Goal: Information Seeking & Learning: Learn about a topic

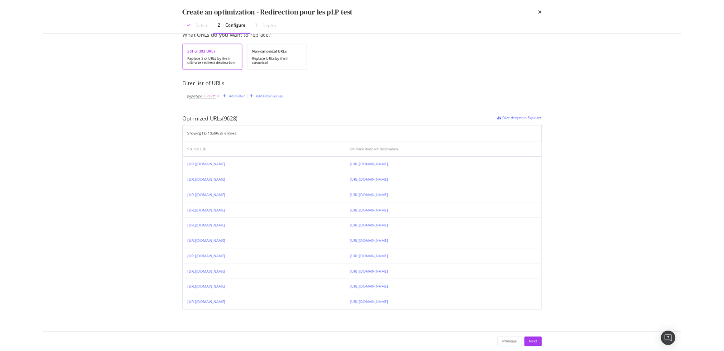
scroll to position [109, 0]
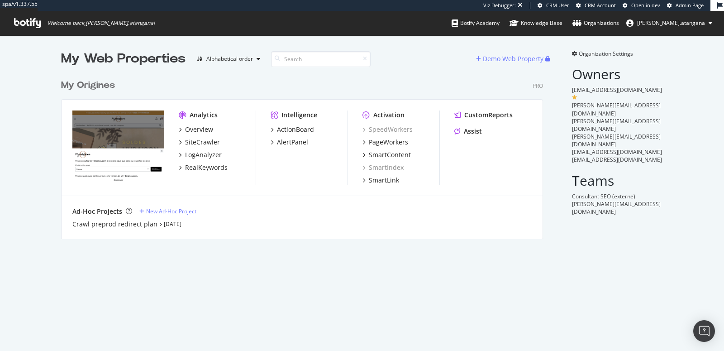
scroll to position [8, 8]
click at [209, 158] on div "LogAnalyzer" at bounding box center [203, 154] width 37 height 9
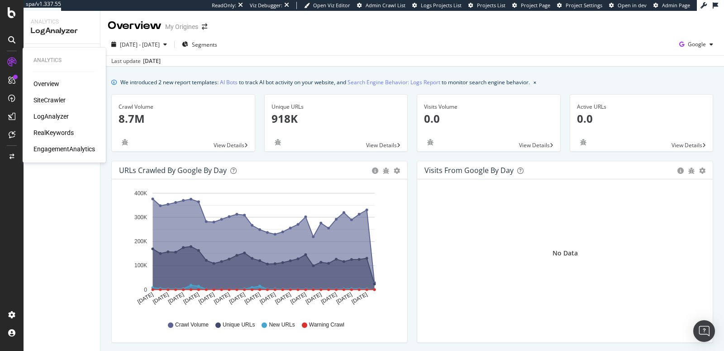
click at [45, 116] on div "LogAnalyzer" at bounding box center [50, 116] width 35 height 9
click at [40, 98] on div "SiteCrawler" at bounding box center [49, 99] width 32 height 9
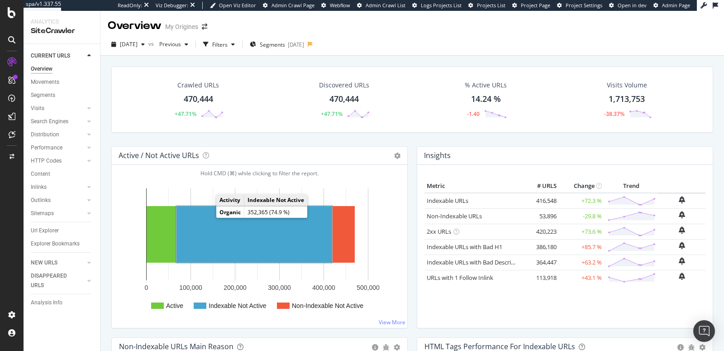
click at [238, 232] on rect "A chart." at bounding box center [254, 234] width 156 height 57
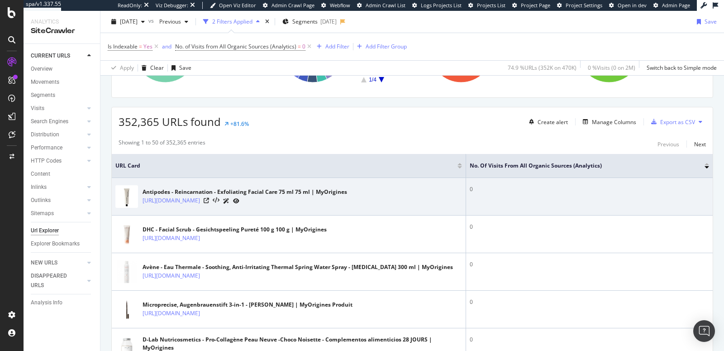
scroll to position [255, 0]
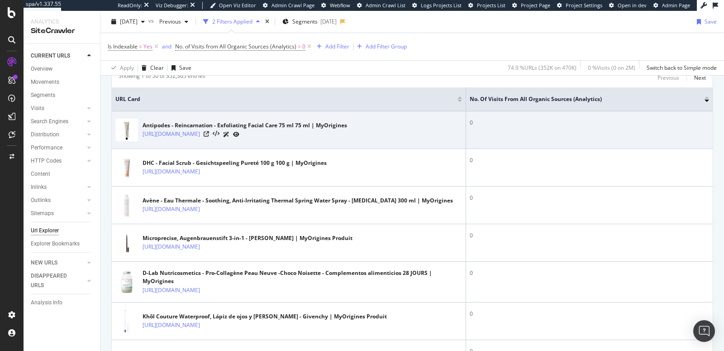
click at [277, 138] on td "Antipodes - Reincarnation - Exfoliating Facial Care 75 ml 75 ml | MyOrigines ht…" at bounding box center [289, 130] width 354 height 38
click at [277, 136] on div "[URL][DOMAIN_NAME]" at bounding box center [244, 133] width 204 height 9
click at [200, 134] on link "[URL][DOMAIN_NAME]" at bounding box center [170, 133] width 57 height 9
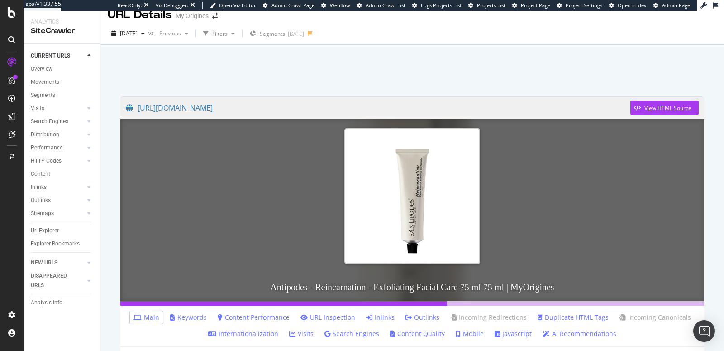
scroll to position [152, 0]
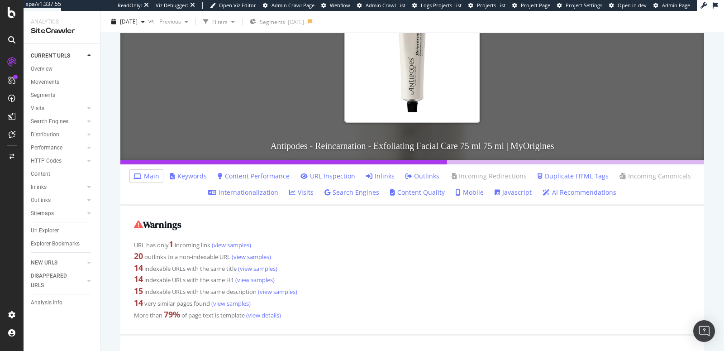
click at [372, 178] on link "Inlinks" at bounding box center [380, 175] width 28 height 9
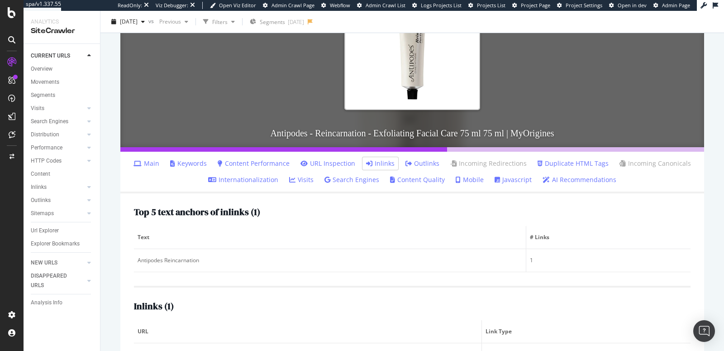
scroll to position [103, 0]
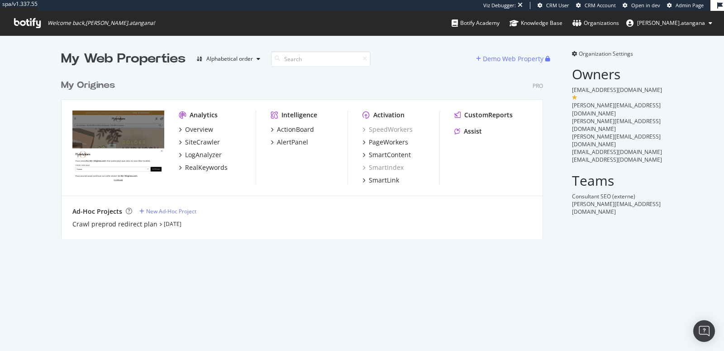
scroll to position [163, 481]
click at [196, 143] on div "SiteCrawler" at bounding box center [202, 142] width 35 height 9
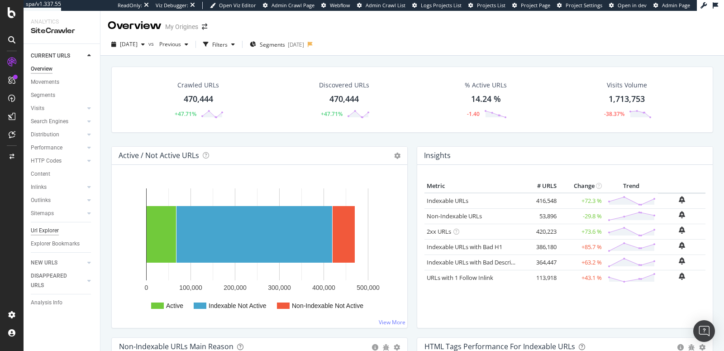
click at [46, 232] on div "Url Explorer" at bounding box center [45, 230] width 28 height 9
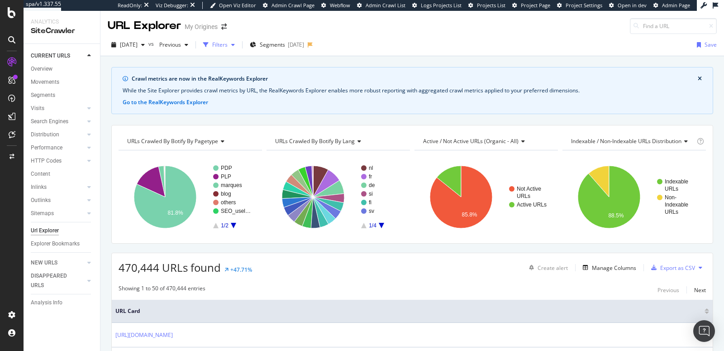
click at [228, 47] on div "Filters" at bounding box center [219, 45] width 15 height 8
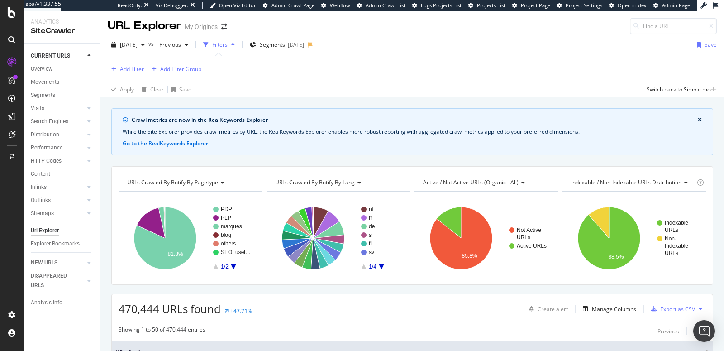
click at [127, 69] on div "Add Filter" at bounding box center [132, 69] width 24 height 8
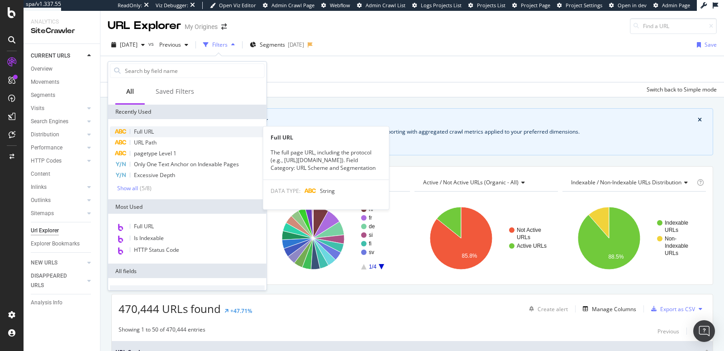
click at [145, 128] on span "Full URL" at bounding box center [144, 132] width 20 height 8
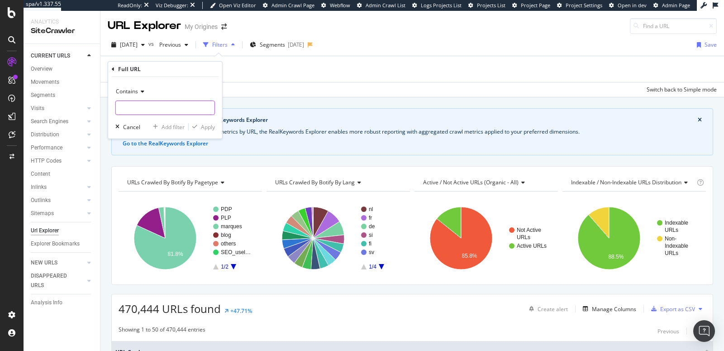
click at [141, 105] on input "text" at bounding box center [165, 107] width 99 height 14
click at [138, 93] on span "Contains" at bounding box center [127, 91] width 22 height 8
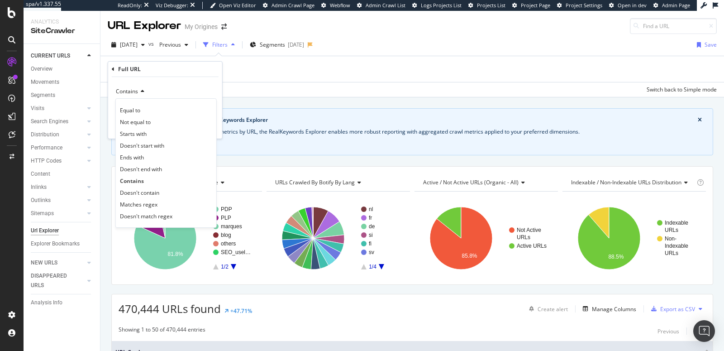
click at [138, 93] on icon at bounding box center [141, 91] width 6 height 5
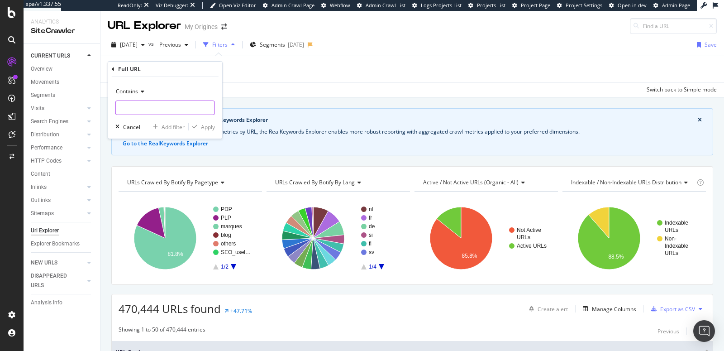
click at [145, 105] on input "text" at bounding box center [165, 107] width 99 height 14
click at [114, 69] on div "Full URL" at bounding box center [165, 69] width 107 height 15
click at [113, 67] on icon at bounding box center [113, 68] width 3 height 5
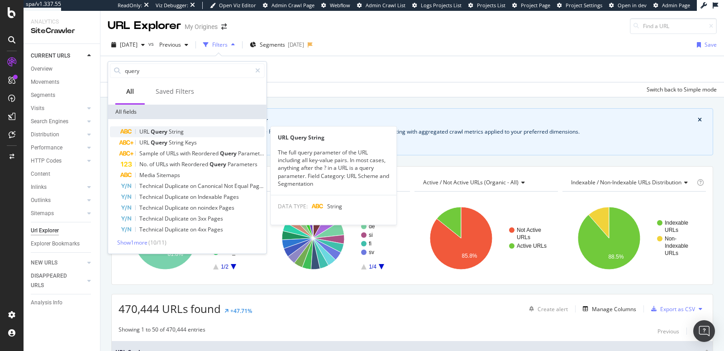
type input "query"
click at [148, 130] on span "URL" at bounding box center [144, 132] width 11 height 8
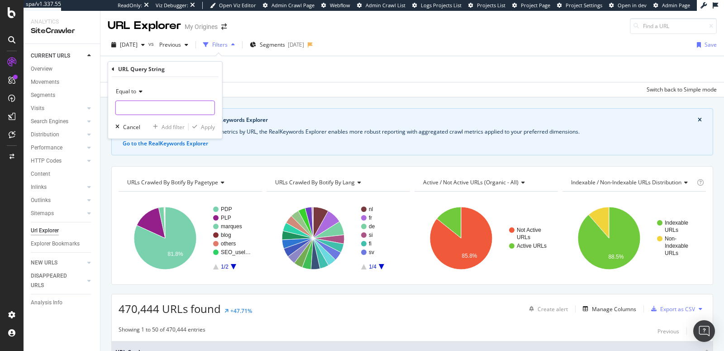
click at [137, 112] on input "text" at bounding box center [165, 107] width 99 height 14
click at [123, 91] on span "Equal to" at bounding box center [126, 91] width 20 height 8
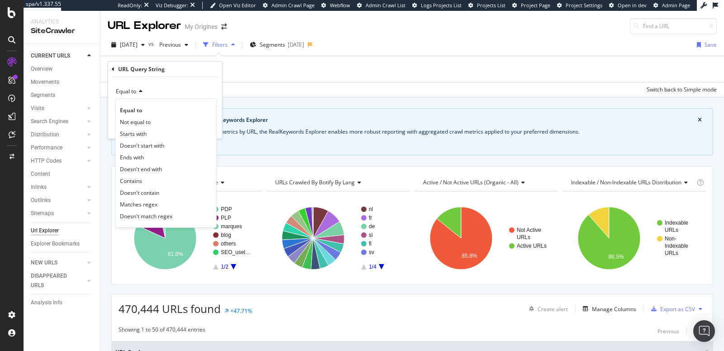
drag, startPoint x: 144, startPoint y: 178, endPoint x: 141, endPoint y: 170, distance: 8.2
click at [144, 178] on div "Contains" at bounding box center [166, 181] width 97 height 12
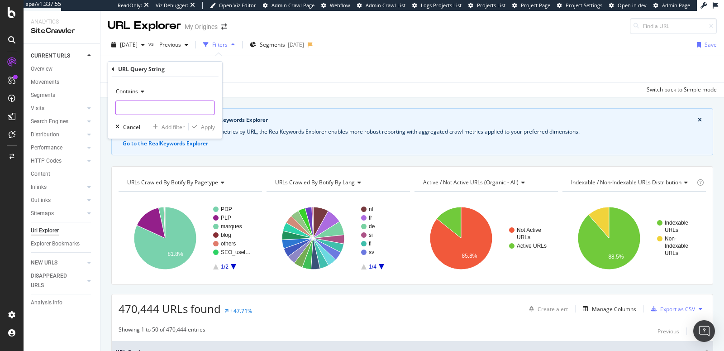
click at [130, 102] on input "text" at bounding box center [165, 107] width 99 height 14
click at [122, 108] on input "?page=" at bounding box center [158, 107] width 85 height 14
click at [142, 109] on input "page=" at bounding box center [158, 107] width 85 height 14
type input "page"
click at [201, 125] on div "Apply" at bounding box center [208, 127] width 14 height 8
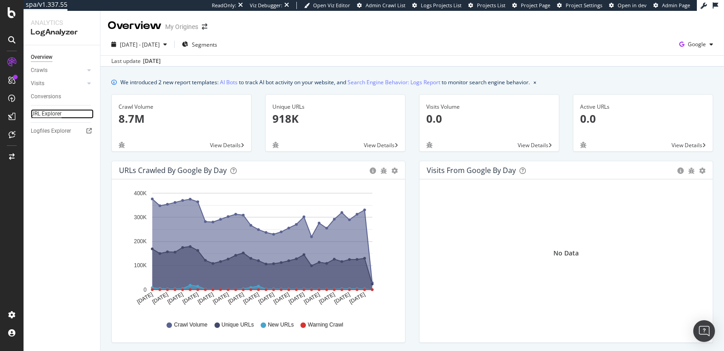
click at [44, 114] on div "URL Explorer" at bounding box center [46, 113] width 31 height 9
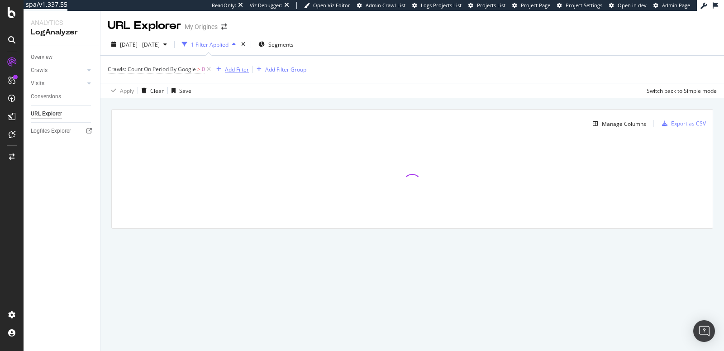
click at [243, 70] on div "Add Filter" at bounding box center [237, 70] width 24 height 8
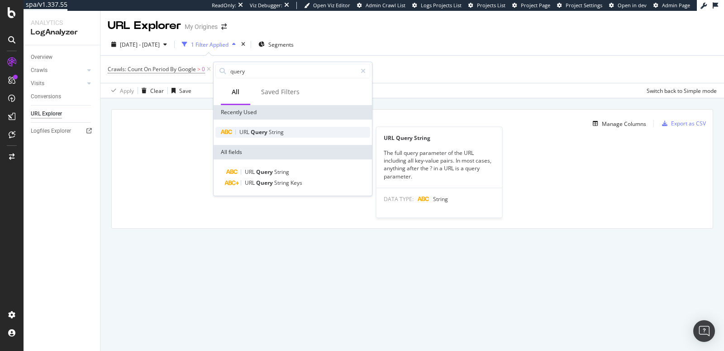
type input "query"
click at [264, 131] on span "Query" at bounding box center [260, 132] width 18 height 8
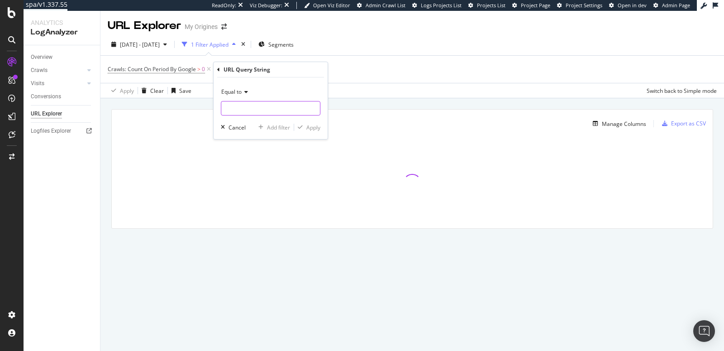
click at [251, 113] on input "text" at bounding box center [270, 108] width 99 height 14
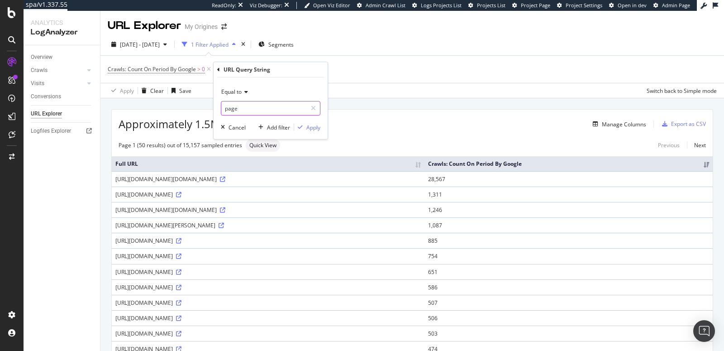
type input "page"
click at [234, 89] on span "Equal to" at bounding box center [231, 92] width 20 height 8
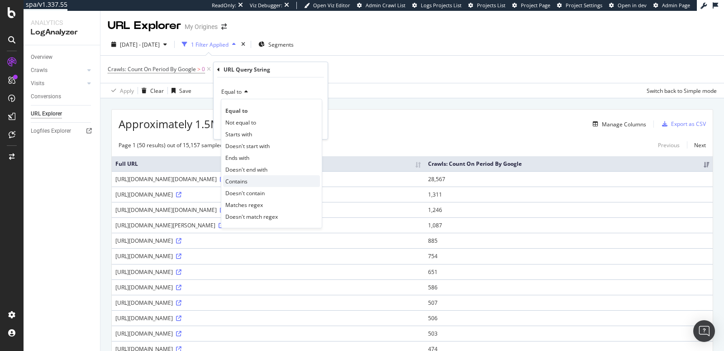
click at [252, 181] on div "Contains" at bounding box center [271, 181] width 97 height 12
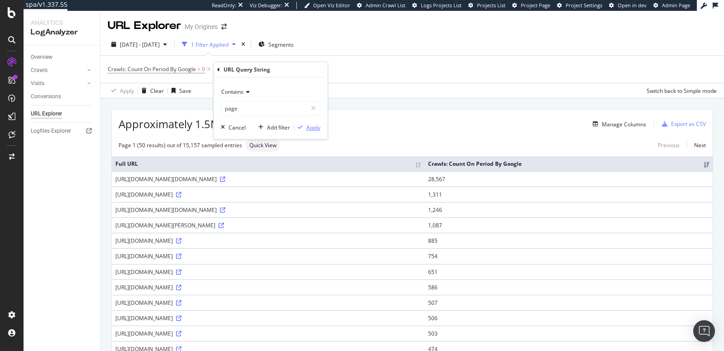
click at [314, 130] on div "Apply" at bounding box center [313, 127] width 14 height 8
